Goal: Task Accomplishment & Management: Manage account settings

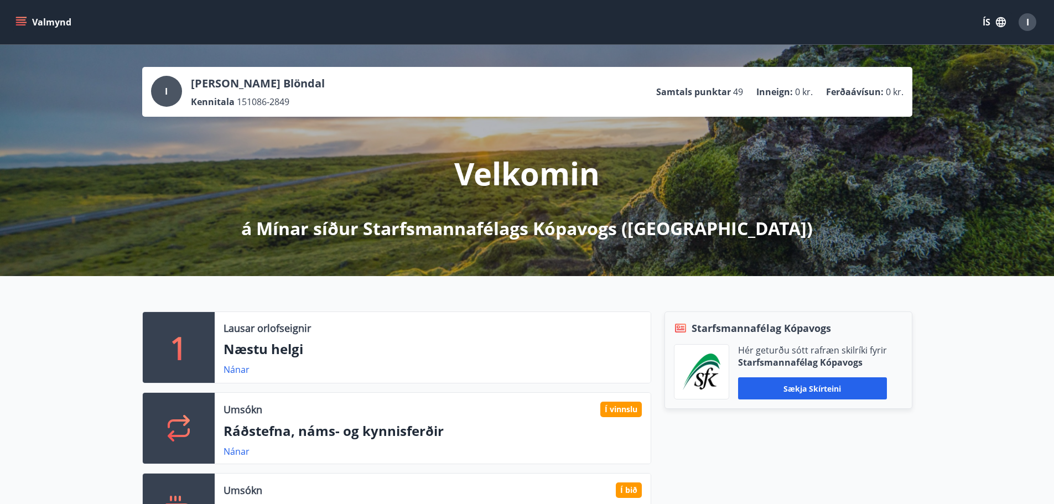
click at [1027, 19] on span "I" at bounding box center [1027, 22] width 3 height 12
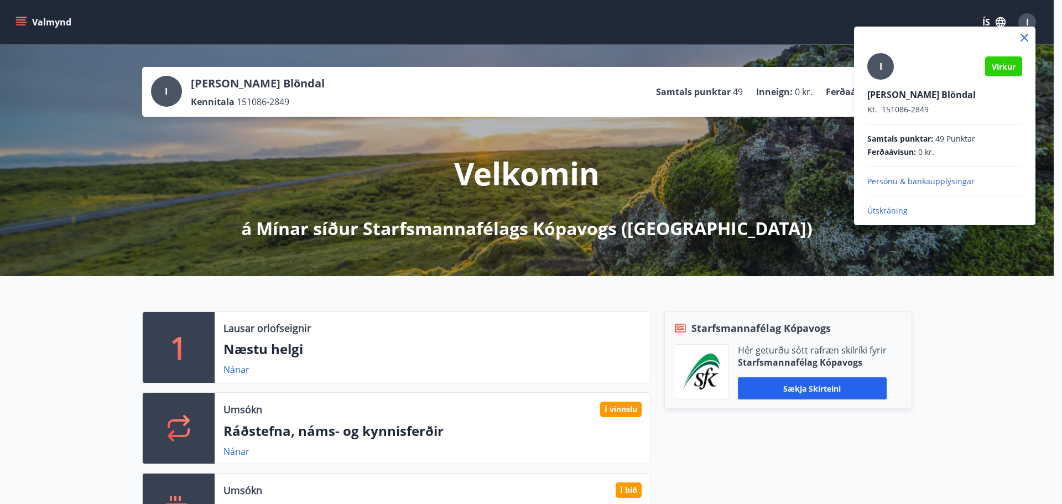
click at [894, 207] on p "Útskráning" at bounding box center [945, 210] width 155 height 11
